Goal: Task Accomplishment & Management: Manage account settings

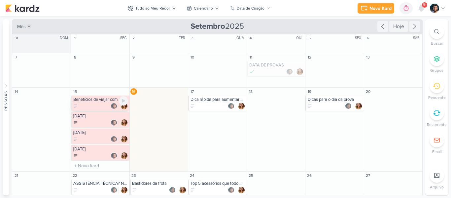
click at [99, 103] on div at bounding box center [100, 106] width 55 height 7
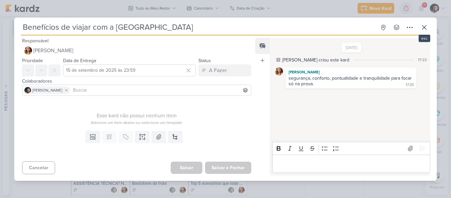
click at [417, 29] on div "Benefícios de viajar com a [GEOGRAPHIC_DATA] Criado por [PERSON_NAME] nenhum gr…" at bounding box center [226, 28] width 410 height 14
click at [426, 24] on icon at bounding box center [425, 27] width 8 height 8
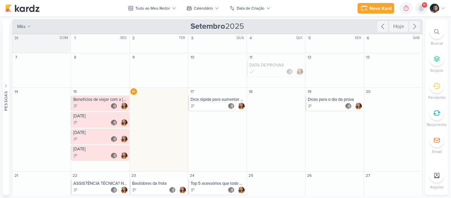
click at [421, 9] on icon at bounding box center [421, 8] width 5 height 6
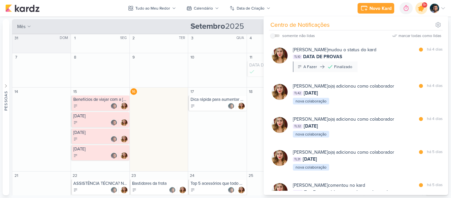
click at [421, 9] on icon at bounding box center [422, 8] width 8 height 8
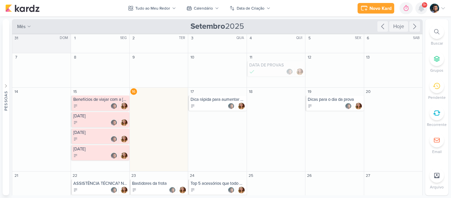
click at [421, 9] on icon at bounding box center [421, 8] width 5 height 6
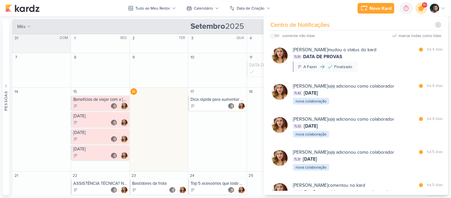
click at [427, 9] on div at bounding box center [421, 8] width 17 height 17
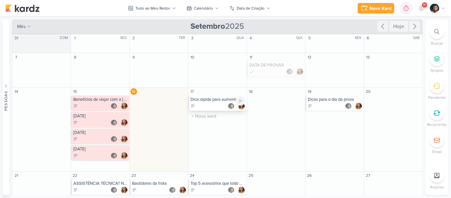
click at [216, 105] on div at bounding box center [218, 106] width 55 height 7
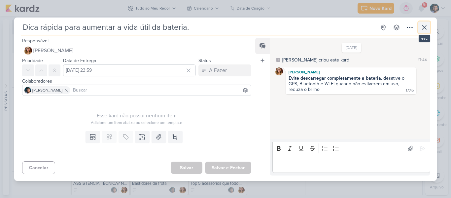
click at [429, 28] on button at bounding box center [425, 27] width 12 height 12
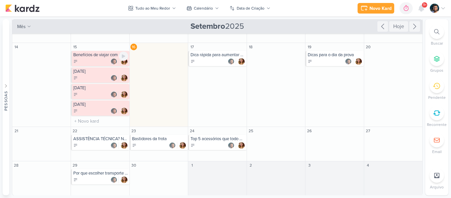
scroll to position [45, 0]
click at [92, 146] on div at bounding box center [100, 145] width 55 height 7
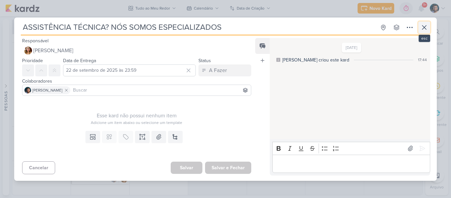
click at [426, 26] on icon at bounding box center [425, 27] width 8 height 8
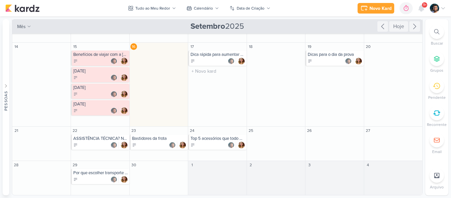
scroll to position [0, 0]
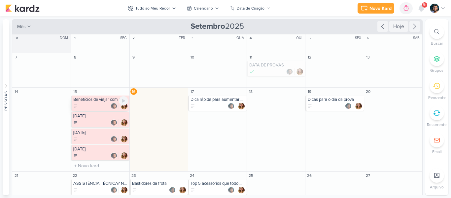
click at [85, 105] on div at bounding box center [100, 106] width 55 height 7
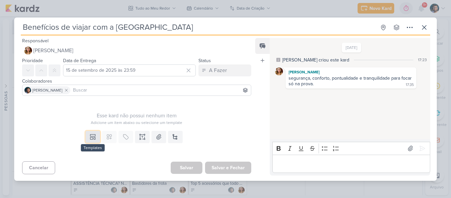
click at [90, 138] on icon at bounding box center [91, 138] width 3 height 2
click at [135, 120] on link "configurações" at bounding box center [138, 122] width 29 height 6
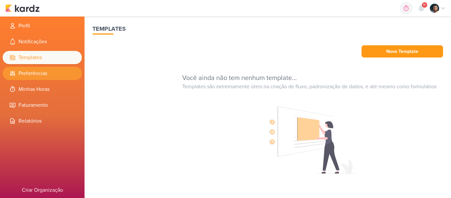
click at [46, 78] on li "Preferências" at bounding box center [42, 73] width 79 height 13
select select "pt-BR"
select select "America/Sao_Paulo"
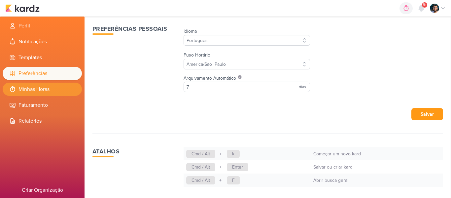
click at [44, 87] on li "Minhas Horas" at bounding box center [42, 89] width 79 height 13
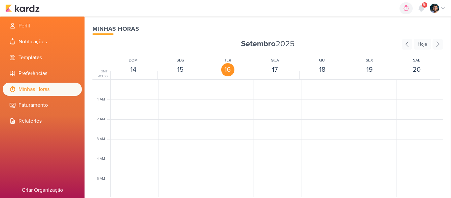
scroll to position [156, 0]
click at [42, 95] on li "Minhas Horas" at bounding box center [42, 89] width 79 height 13
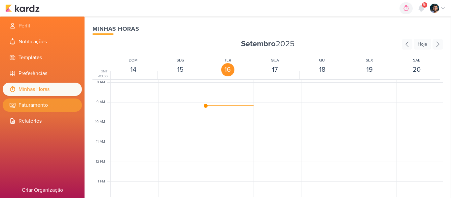
click at [42, 108] on li "Faturamento" at bounding box center [42, 104] width 79 height 13
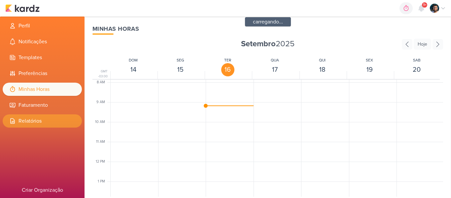
click at [36, 120] on li "Relatórios" at bounding box center [42, 120] width 79 height 13
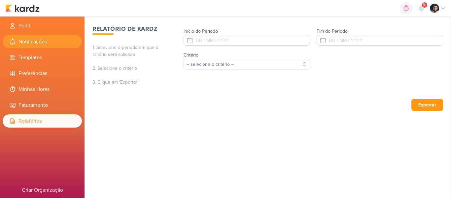
click at [37, 42] on li "Notificações" at bounding box center [42, 41] width 79 height 13
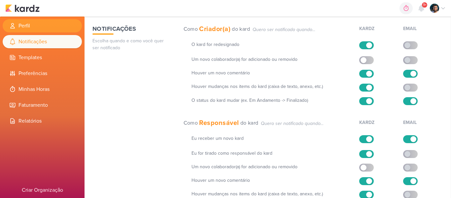
click at [37, 29] on li "Perfil" at bounding box center [42, 25] width 79 height 13
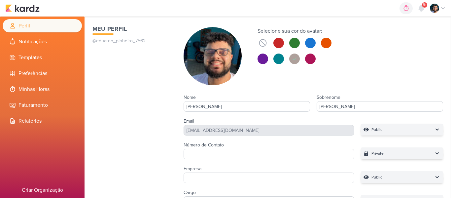
click at [441, 7] on icon at bounding box center [443, 8] width 5 height 5
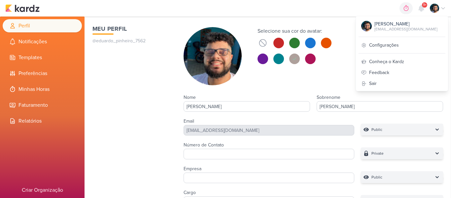
click at [441, 7] on icon at bounding box center [443, 8] width 5 height 5
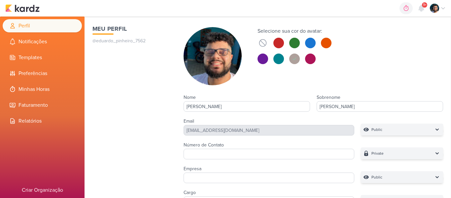
click at [30, 16] on div "0h0m Sessão desligada... Hoje 0h0m Semana 0h0m Mês 0h0m Nenhuma Sessão 00" at bounding box center [225, 8] width 441 height 17
